Goal: Task Accomplishment & Management: Manage account settings

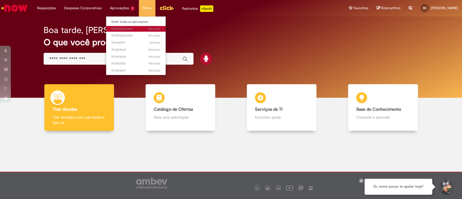
click at [139, 29] on span "21h atrás 21 horas atrás DCREQ0166496" at bounding box center [136, 29] width 49 height 4
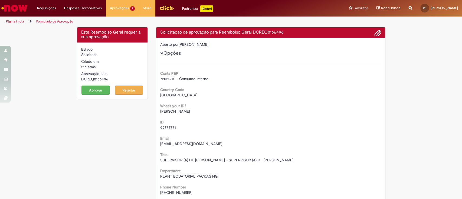
click at [90, 92] on button "Aprovar" at bounding box center [96, 90] width 28 height 9
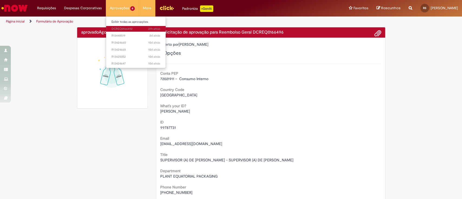
click at [120, 28] on span "21h atrás 21 horas atrás DCREQ0166492" at bounding box center [136, 29] width 49 height 4
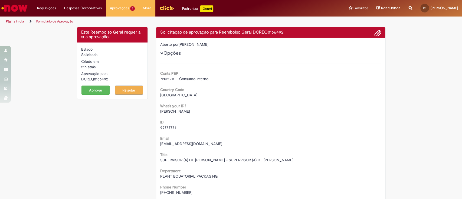
click at [104, 90] on button "Aprovar" at bounding box center [96, 90] width 28 height 9
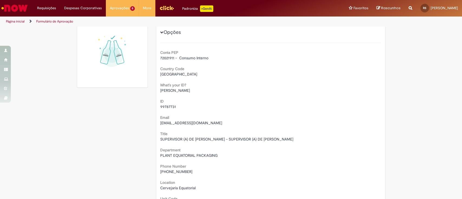
scroll to position [36, 0]
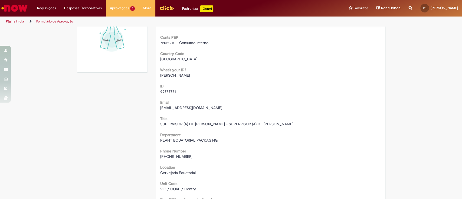
click at [5, 9] on img "Ir para a Homepage" at bounding box center [15, 8] width 28 height 11
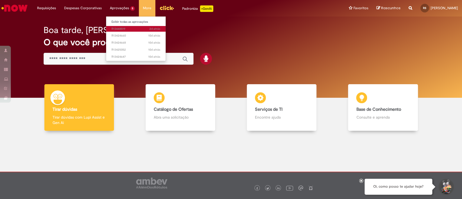
click at [131, 27] on span "2d atrás 2 dias atrás R13448519" at bounding box center [136, 29] width 49 height 4
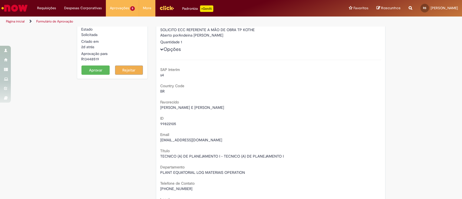
scroll to position [36, 0]
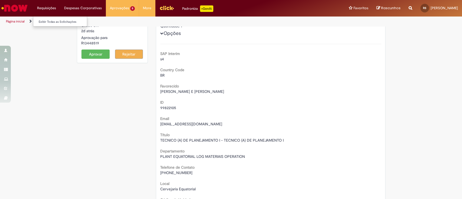
click at [44, 8] on li "Requisições Exibir Todas as Solicitações" at bounding box center [46, 8] width 27 height 16
click at [10, 11] on img "Ir para a Homepage" at bounding box center [15, 8] width 28 height 11
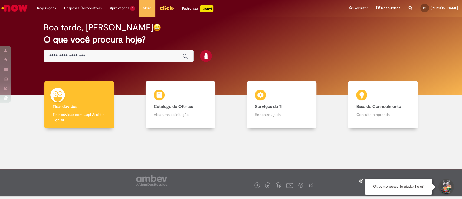
scroll to position [3, 0]
